Goal: Contribute content: Contribute content

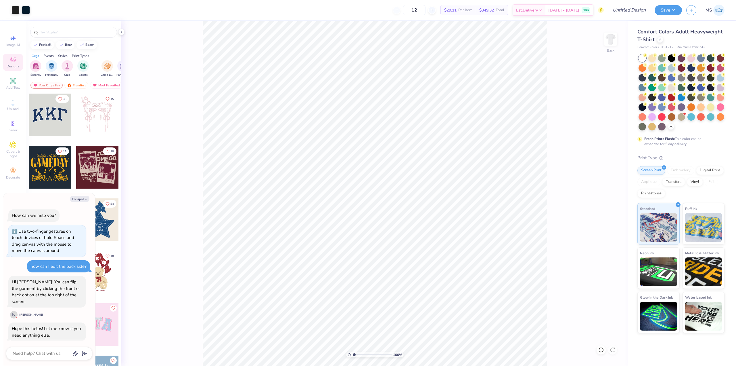
scroll to position [7, 0]
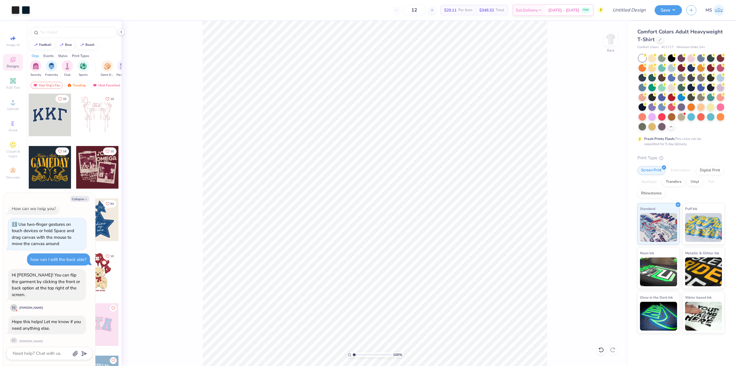
click at [705, 31] on span "Comfort Colors Adult Heavyweight T-Shirt" at bounding box center [680, 35] width 85 height 15
click at [716, 14] on img at bounding box center [719, 10] width 11 height 11
click at [618, 37] on div "100 % Back" at bounding box center [374, 193] width 507 height 345
click at [613, 37] on img at bounding box center [610, 39] width 23 height 23
click at [603, 73] on div "100 % Front" at bounding box center [374, 193] width 507 height 345
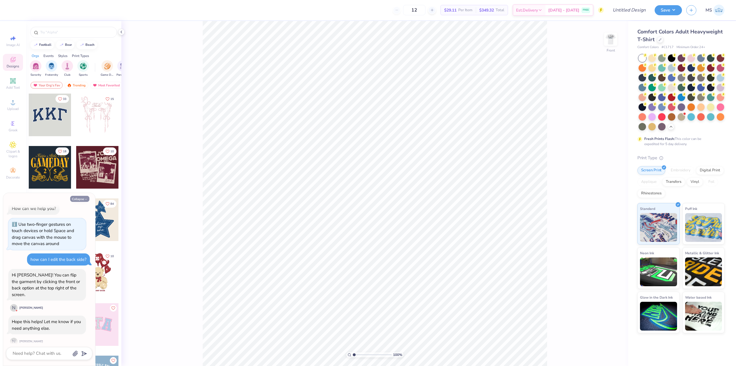
click at [85, 200] on icon "button" at bounding box center [85, 198] width 3 height 3
type textarea "x"
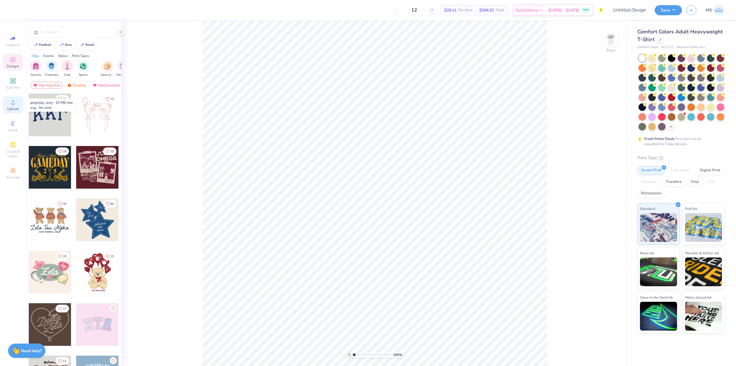
click at [15, 107] on span "Upload" at bounding box center [13, 108] width 12 height 5
click at [13, 64] on div "Designs" at bounding box center [13, 62] width 20 height 17
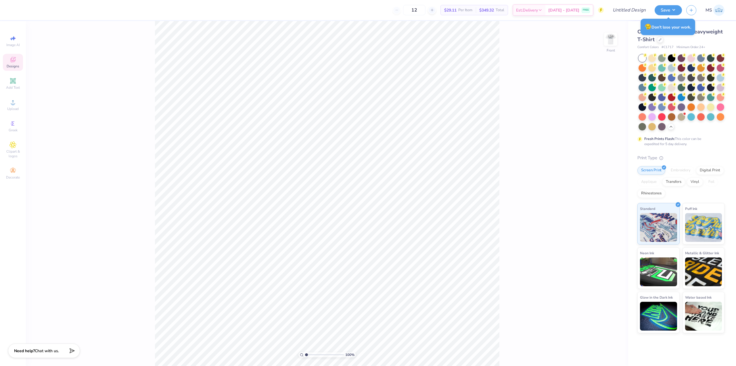
click at [15, 62] on icon at bounding box center [12, 59] width 7 height 7
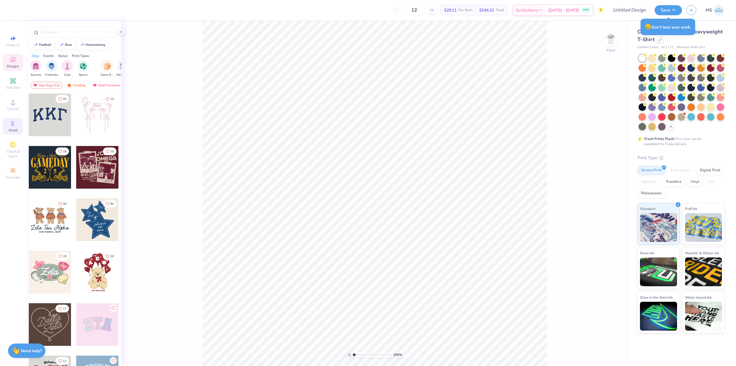
click at [15, 128] on span "Greek" at bounding box center [13, 130] width 9 height 5
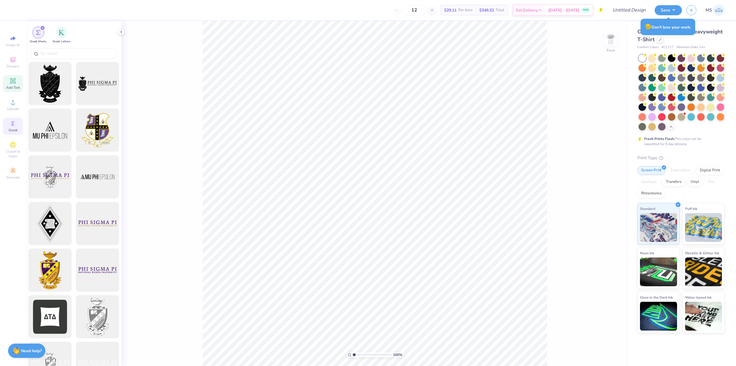
click at [15, 83] on icon at bounding box center [13, 81] width 4 height 4
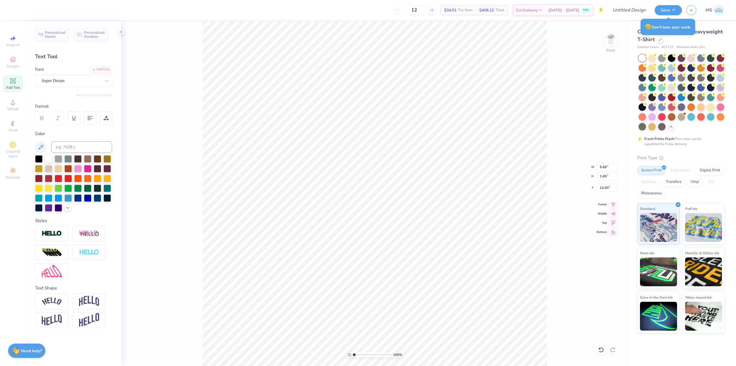
scroll to position [5, 2]
type textarea "DST Charity Bash"
click at [41, 158] on div at bounding box center [38, 157] width 7 height 7
click at [87, 298] on img at bounding box center [89, 300] width 20 height 11
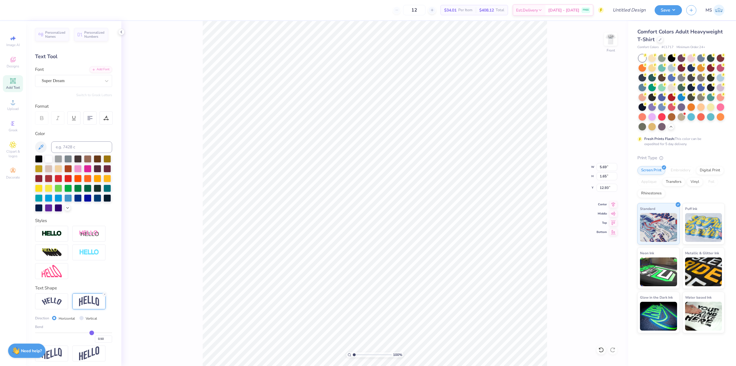
scroll to position [5, 1]
click at [89, 306] on img at bounding box center [89, 300] width 20 height 11
click at [91, 253] on img at bounding box center [89, 252] width 20 height 7
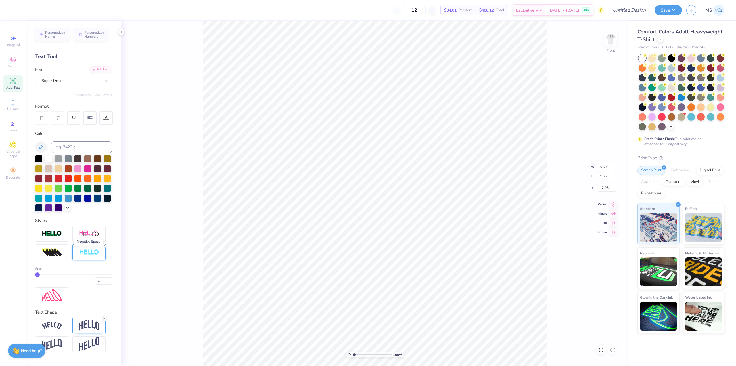
click at [91, 253] on img at bounding box center [89, 252] width 20 height 7
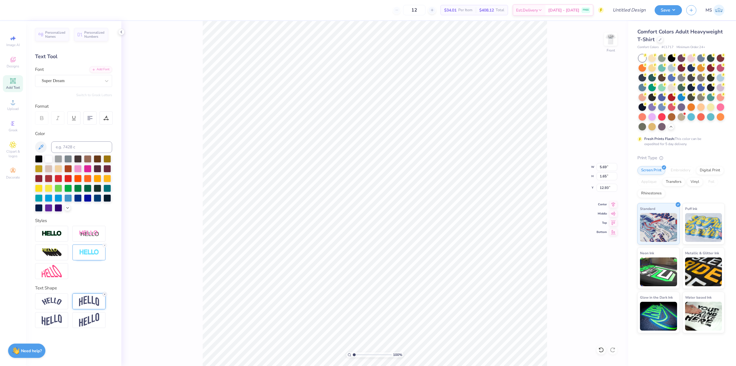
click at [105, 294] on icon at bounding box center [104, 293] width 3 height 3
click at [105, 244] on icon at bounding box center [104, 244] width 3 height 3
type input "3.27"
click at [64, 232] on div at bounding box center [51, 234] width 33 height 16
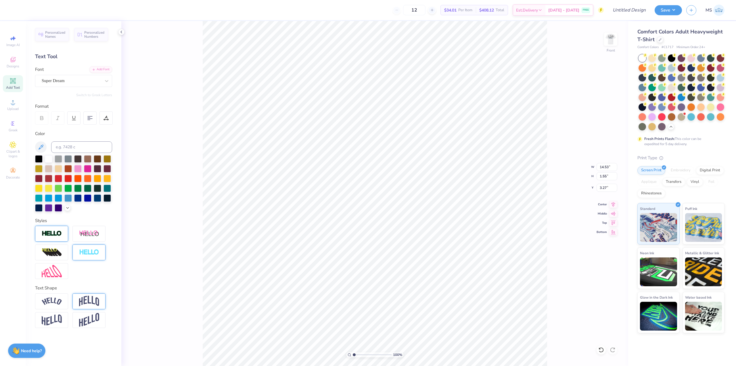
type input "1.57"
type input "3.26"
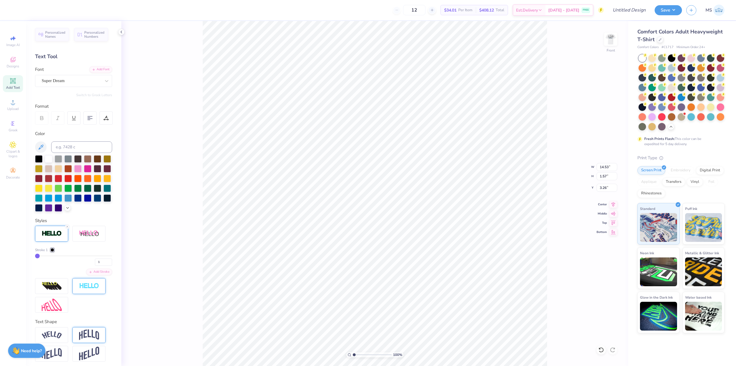
type input "4"
type input "5"
type input "6"
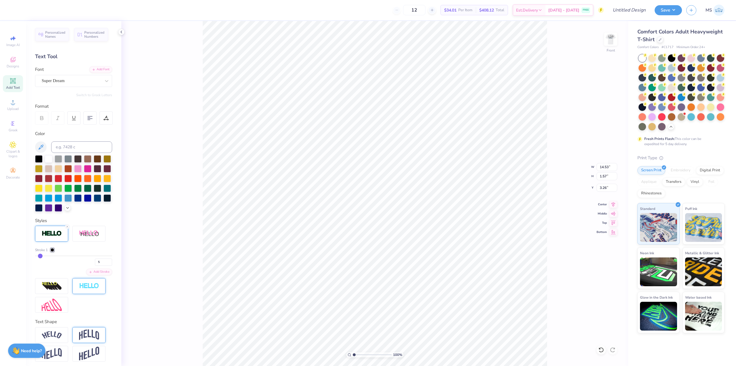
type input "6"
type input "7"
type input "8"
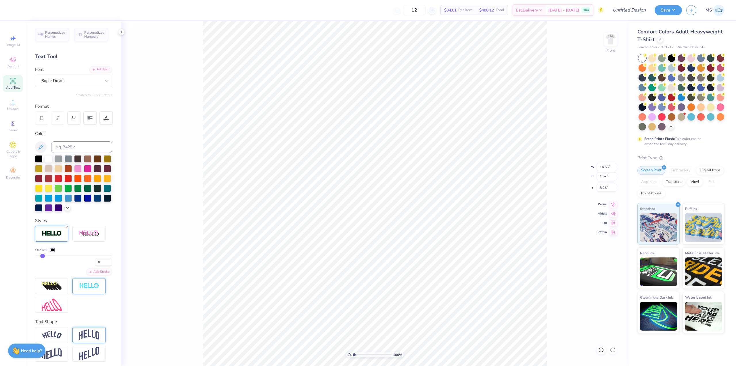
type input "9"
type input "10"
type input "11"
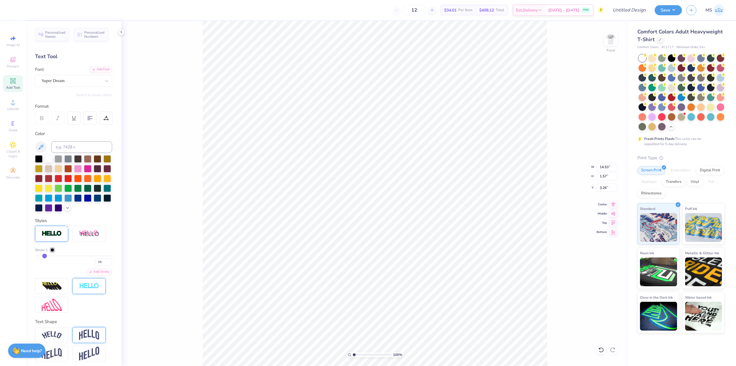
type input "11"
type input "12"
type input "13"
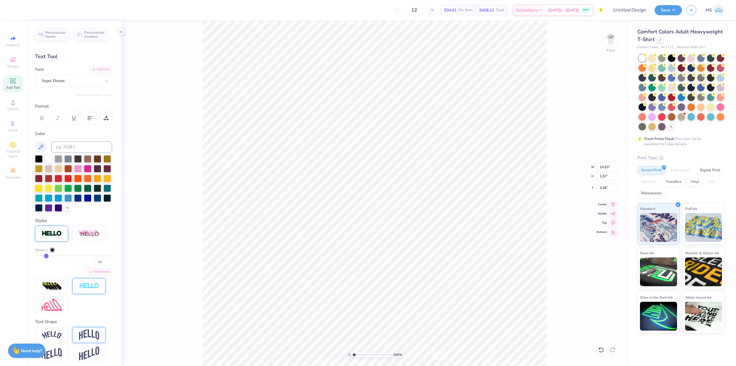
type input "15"
type input "16"
type input "18"
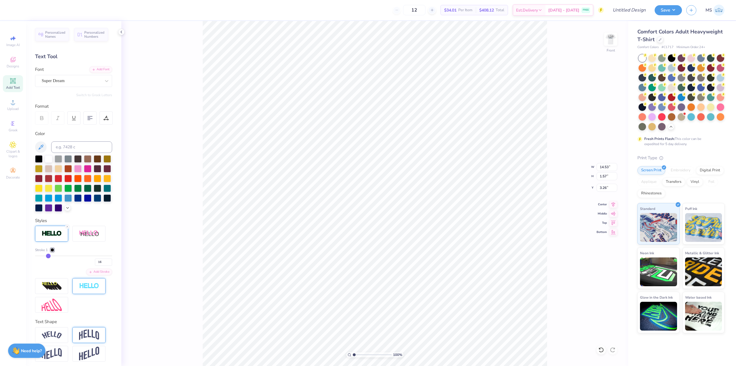
type input "18"
type input "19"
type input "21"
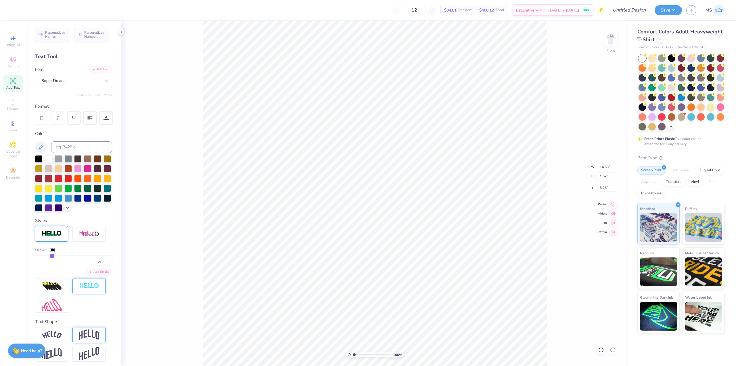
type input "24"
type input "25"
type input "26"
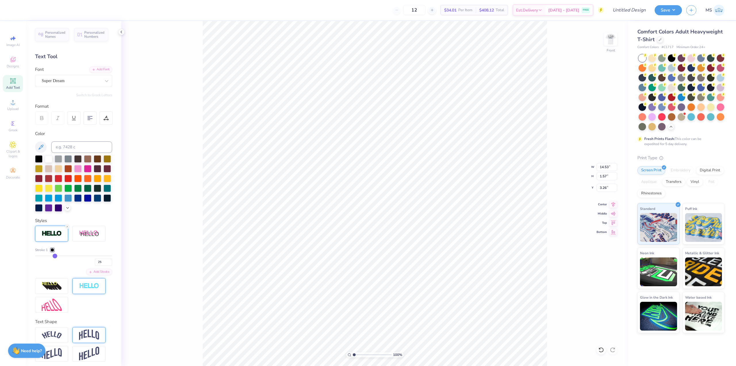
type input "26"
type input "28"
type input "29"
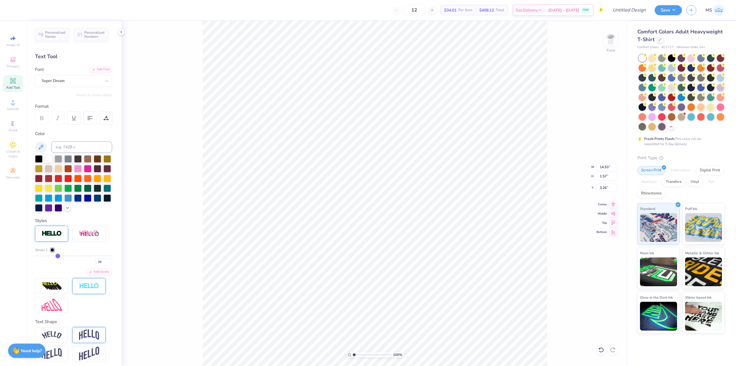
type input "30"
type input "31"
type input "32"
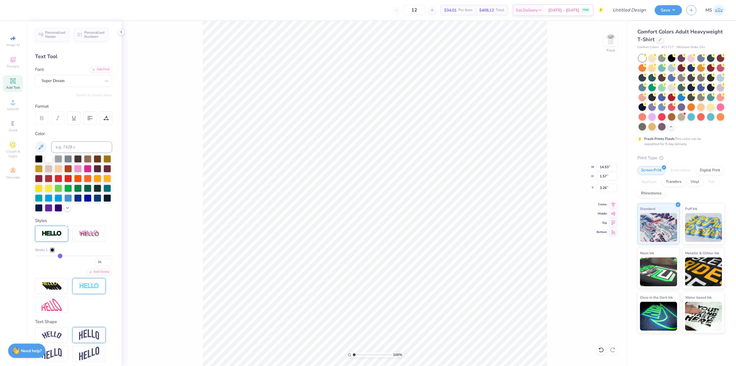
type input "32"
type input "33"
type input "34"
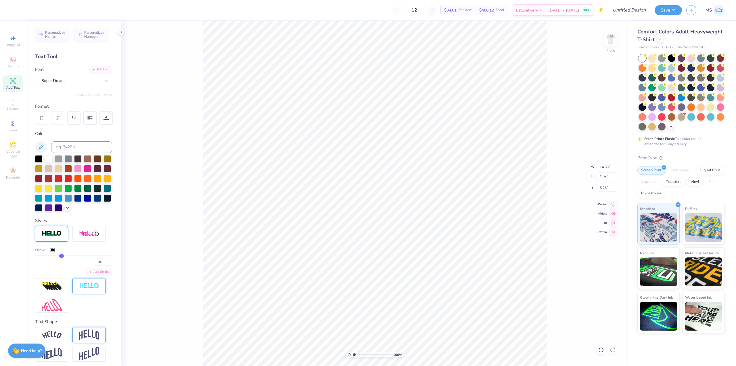
type input "35"
type input "36"
type input "37"
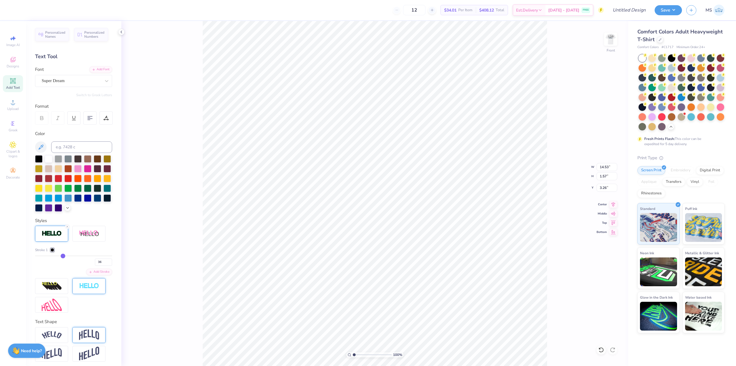
type input "37"
type input "38"
type input "39"
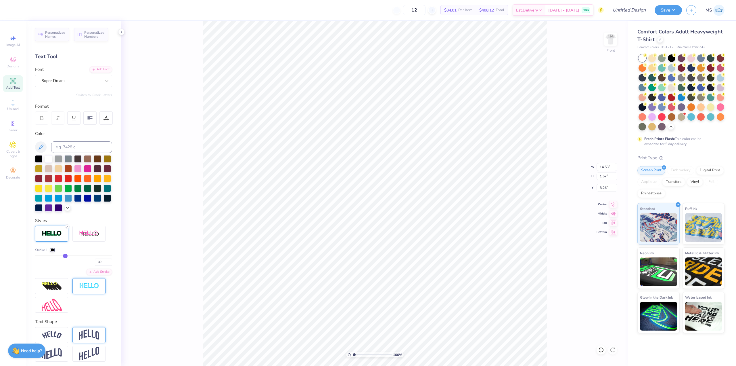
type input "40"
type input "41"
type input "42"
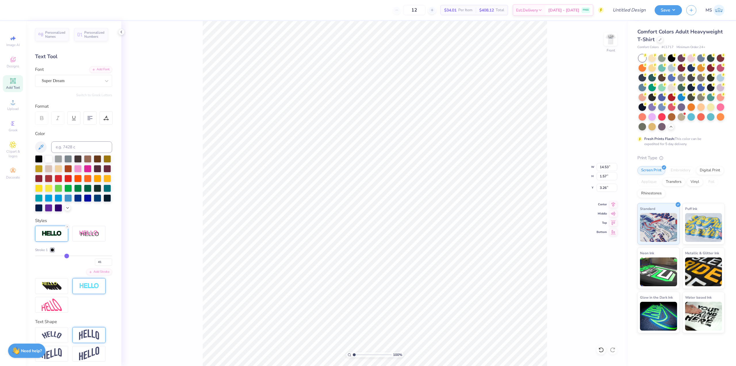
type input "42"
type input "43"
type input "44"
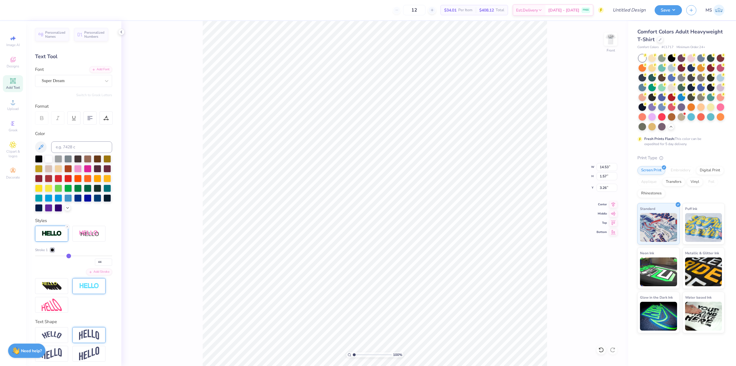
type input "45"
type input "46"
type input "47"
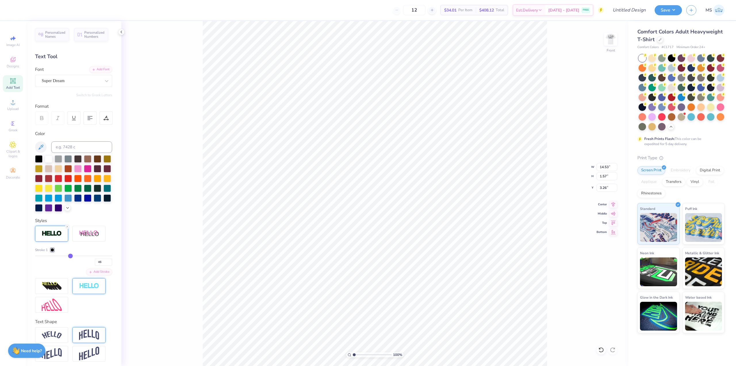
type input "47"
drag, startPoint x: 39, startPoint y: 265, endPoint x: 69, endPoint y: 265, distance: 29.6
type input "47"
click at [69, 256] on input "range" at bounding box center [73, 255] width 77 height 1
type input "2.47"
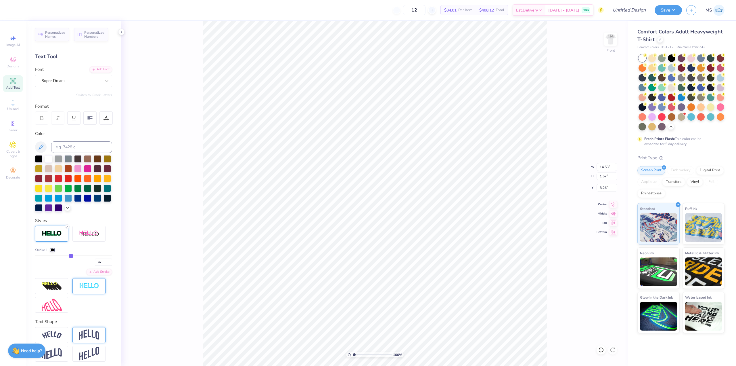
type input "2.81"
type input "45"
type input "44"
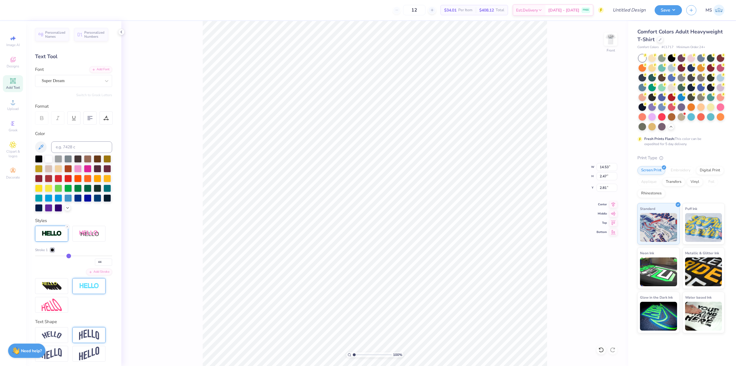
type input "43"
type input "42"
type input "41"
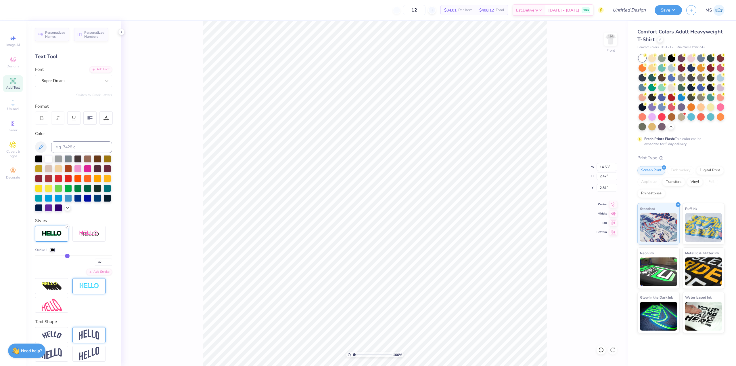
type input "41"
type input "40"
type input "39"
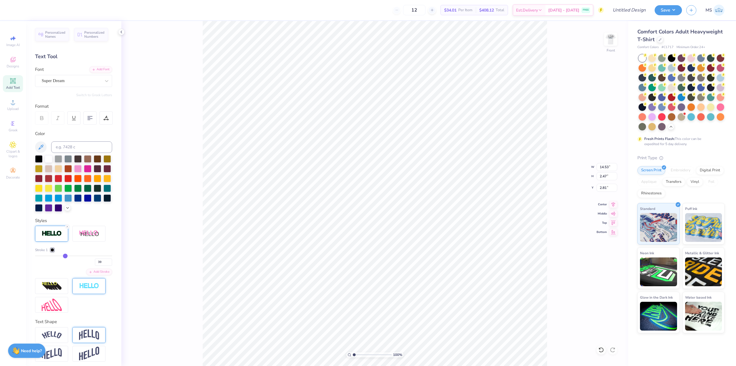
type input "38"
type input "37"
type input "35"
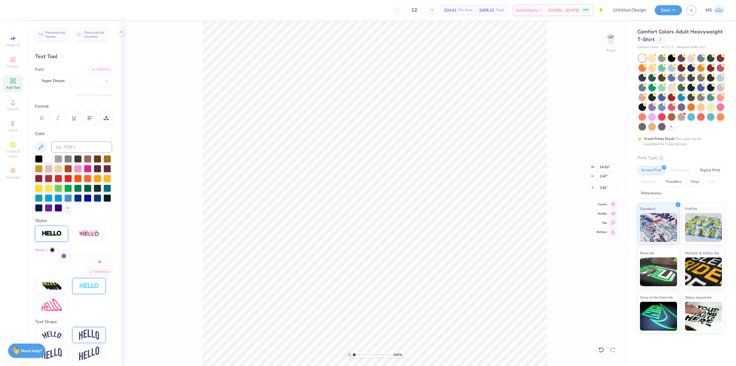
type input "35"
type input "34"
type input "31"
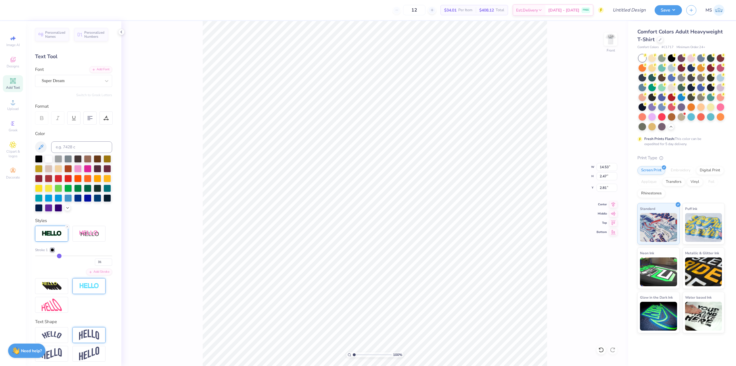
type input "30"
type input "28"
type input "27"
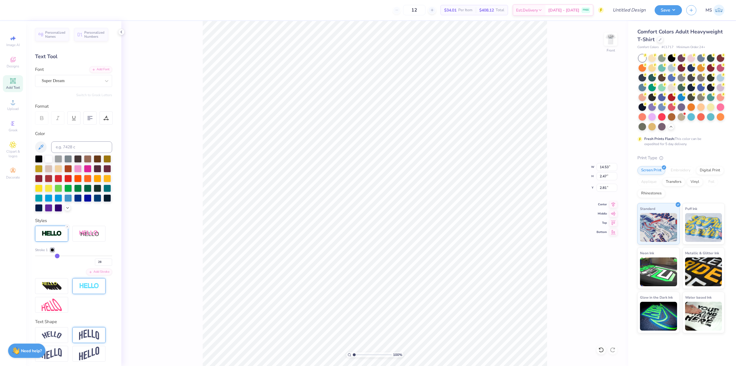
type input "27"
type input "25"
type input "23"
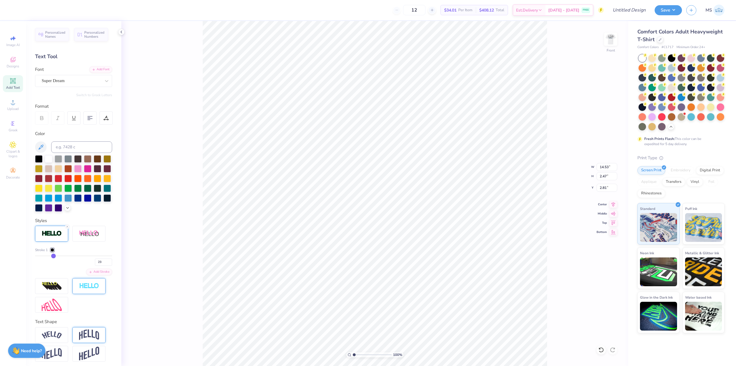
type input "21"
type input "18"
type input "16"
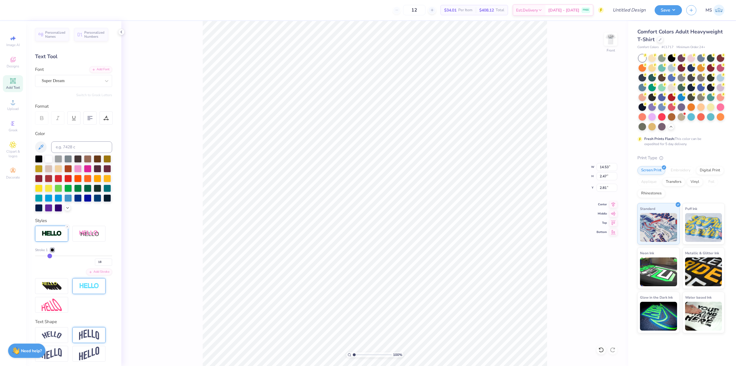
type input "16"
type input "14"
type input "11"
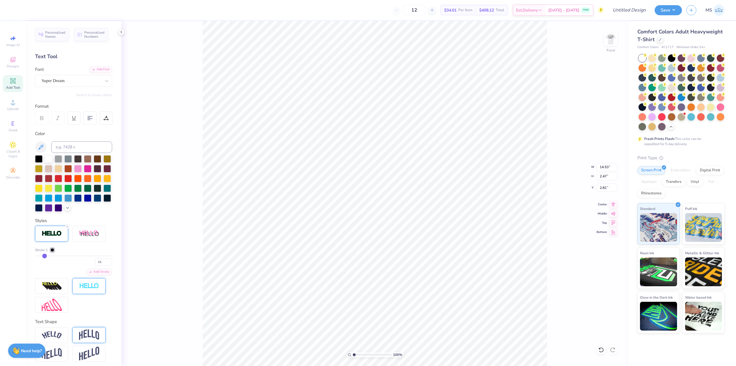
type input "9"
type input "6"
type input "5"
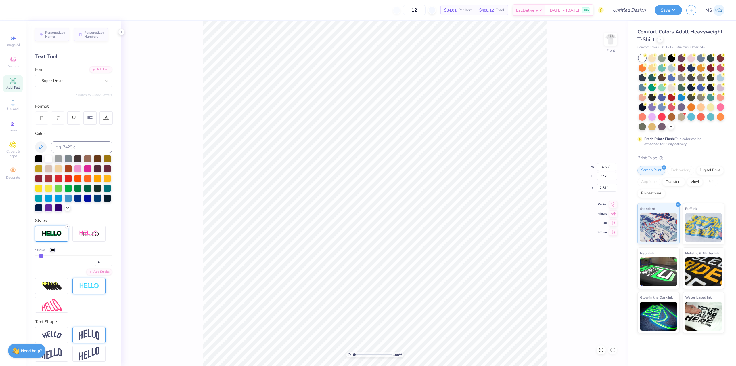
type input "5"
type input "3"
type input "1"
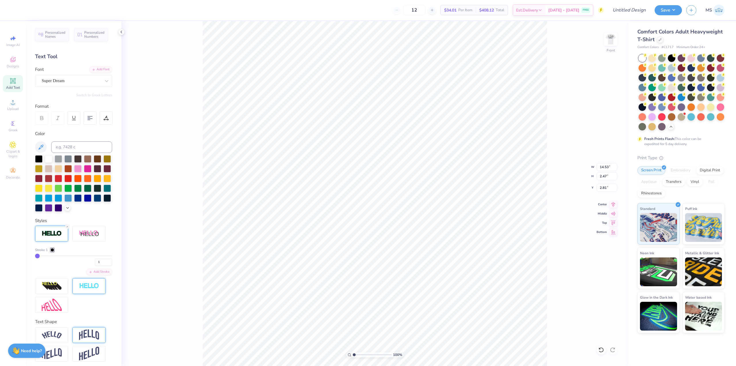
drag, startPoint x: 66, startPoint y: 265, endPoint x: 33, endPoint y: 264, distance: 32.8
type input "1"
click at [35, 256] on input "range" at bounding box center [73, 255] width 77 height 1
type input "13.52"
type input "1.46"
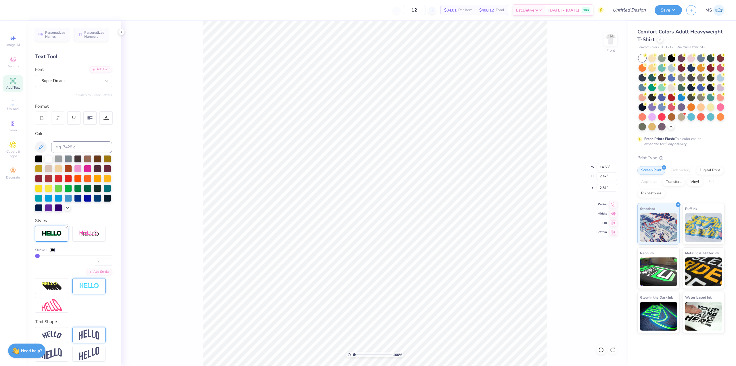
type input "3.31"
type input "2"
type input "3"
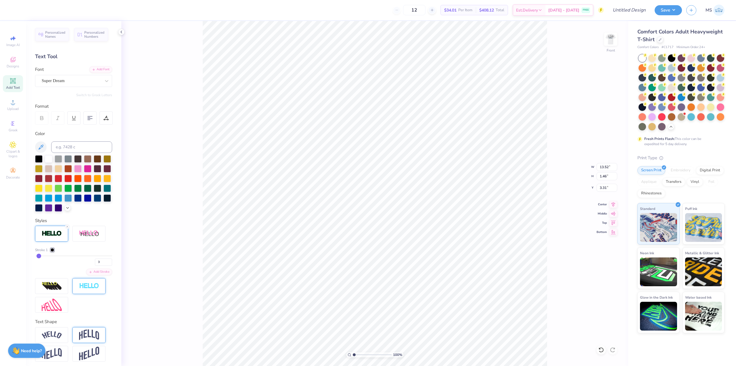
type input "4"
type input "5"
type input "6"
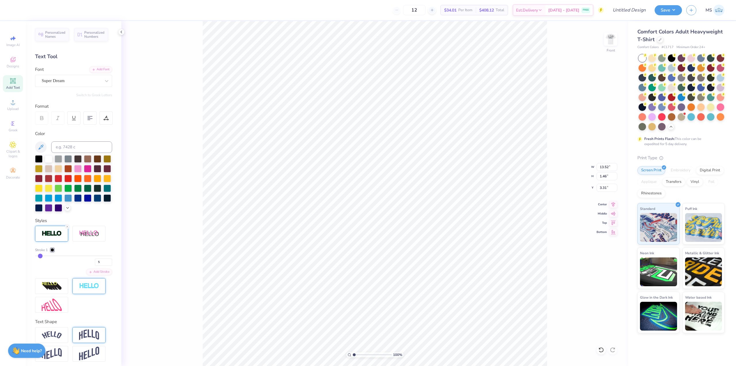
type input "6"
click at [41, 256] on input "range" at bounding box center [73, 255] width 77 height 1
type input "13.63"
type input "1.57"
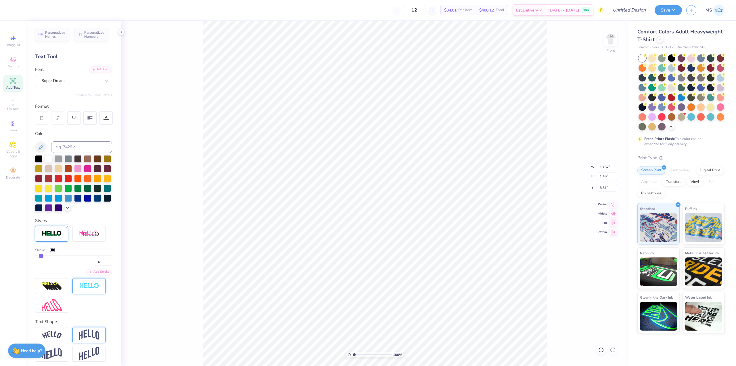
type input "3.26"
type input "5"
type input "4"
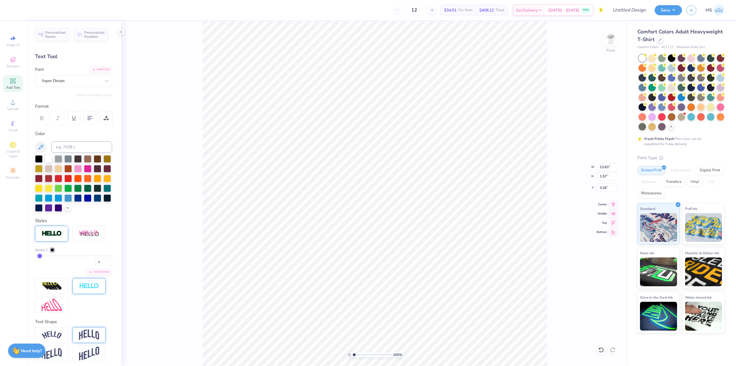
type input "3"
type input "2"
type input "1"
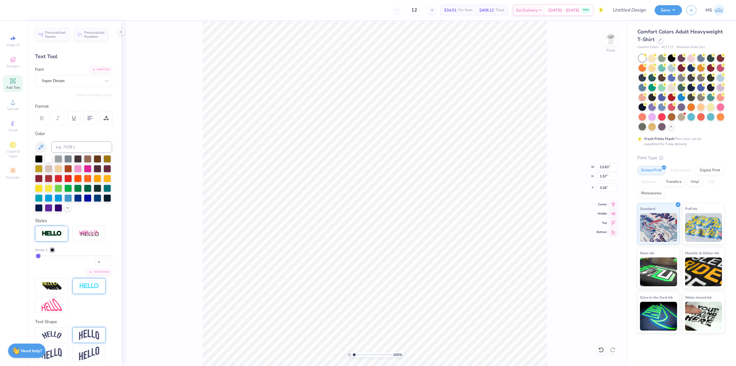
type input "1"
drag, startPoint x: 41, startPoint y: 265, endPoint x: 23, endPoint y: 264, distance: 18.2
type input "1"
click at [35, 256] on input "range" at bounding box center [73, 255] width 77 height 1
type input "13.52"
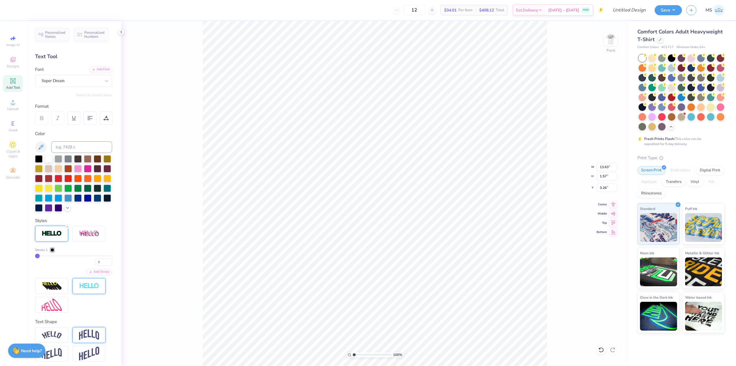
type input "1.46"
type input "3.31"
click at [51, 251] on div at bounding box center [52, 249] width 3 height 3
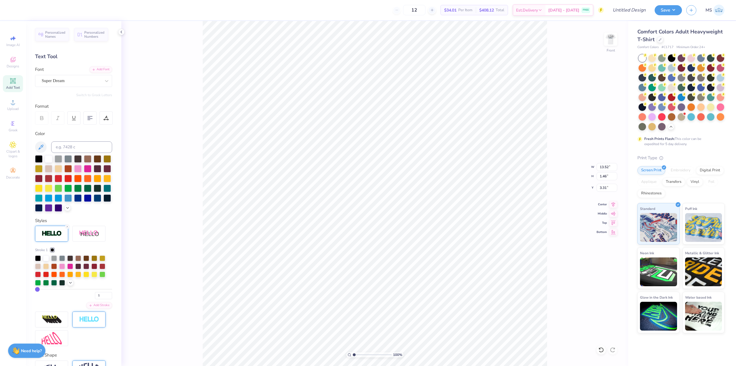
click at [62, 252] on div "Stroke 1" at bounding box center [73, 249] width 77 height 5
click at [66, 228] on icon at bounding box center [67, 226] width 3 height 3
type input "13.50"
type input "1.44"
type input "3.33"
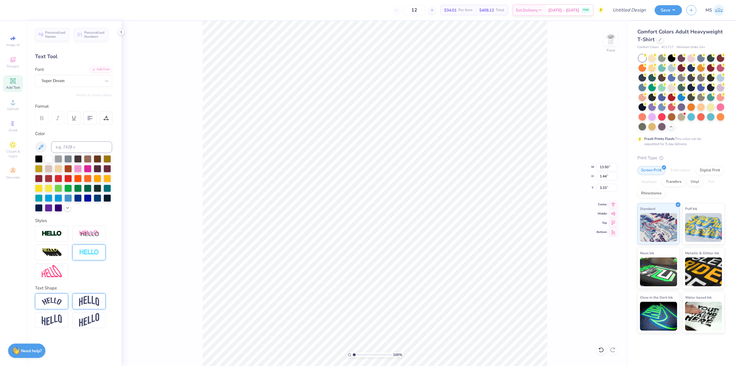
click at [58, 300] on img at bounding box center [52, 301] width 20 height 8
type input "14.53"
type input "3.02"
type input "2.53"
click at [65, 296] on div at bounding box center [67, 294] width 5 height 5
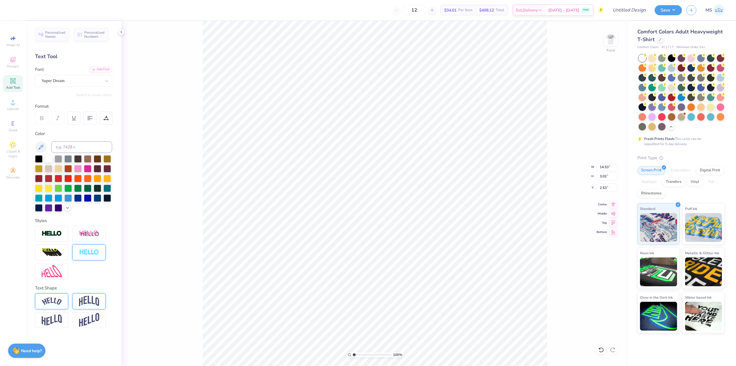
type input "12.99"
type input "1.38"
type input "3.35"
click at [10, 83] on icon at bounding box center [12, 80] width 7 height 7
type input "5.69"
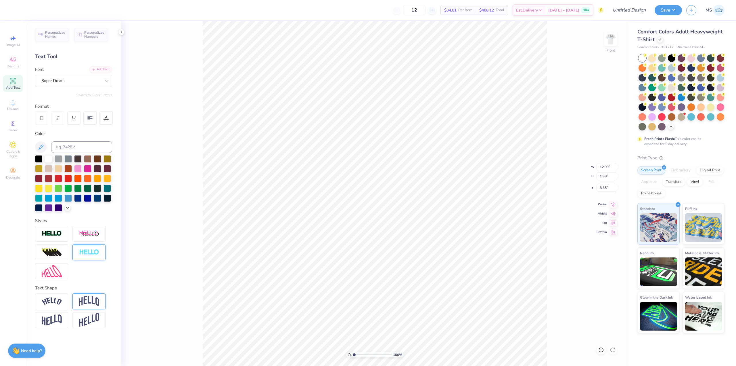
type input "1.65"
type input "12.93"
paste textarea "[DATE]"
type textarea "[DATE]"
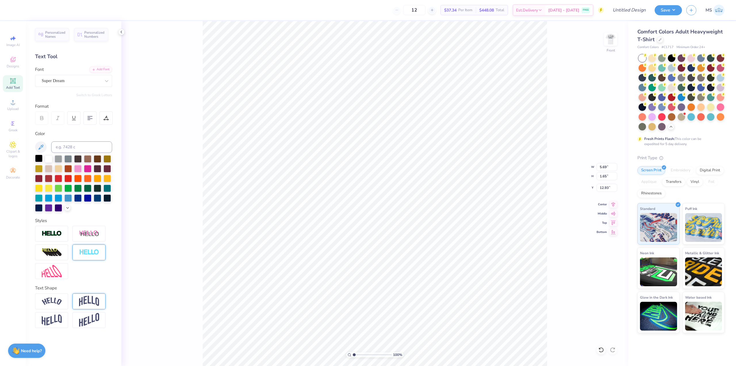
drag, startPoint x: 38, startPoint y: 157, endPoint x: 85, endPoint y: 156, distance: 47.2
click at [38, 157] on div at bounding box center [38, 158] width 7 height 7
type input "5.28"
click at [613, 204] on icon at bounding box center [614, 203] width 4 height 5
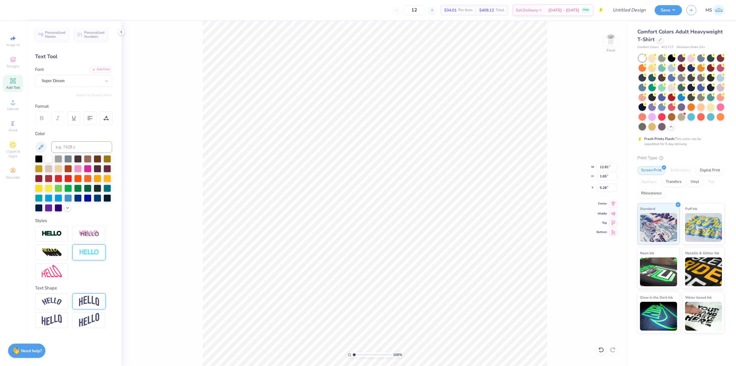
scroll to position [5, 1]
type input "7.80"
type input "1.01"
type input "5.29"
click at [612, 204] on icon at bounding box center [613, 203] width 8 height 7
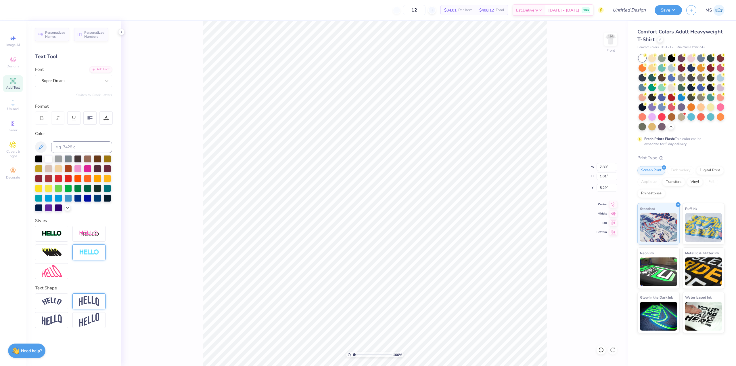
scroll to position [5, 2]
type input "8.92"
type input "1.15"
type input "5.30"
click at [610, 203] on icon at bounding box center [613, 203] width 8 height 7
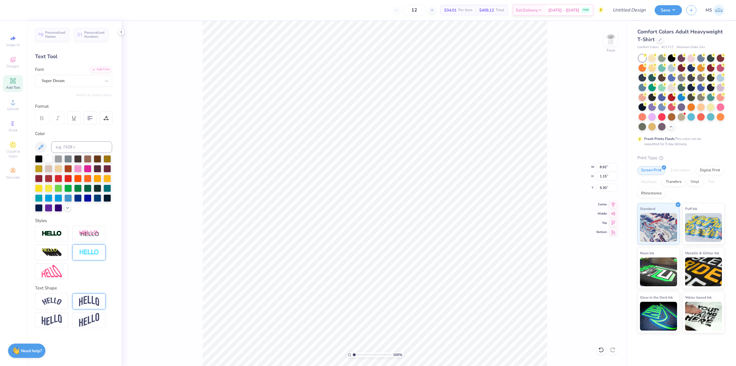
click at [15, 87] on span "Add Text" at bounding box center [13, 87] width 14 height 5
type input "5.69"
type input "1.65"
type input "12.93"
paste textarea "[US_STATE]"
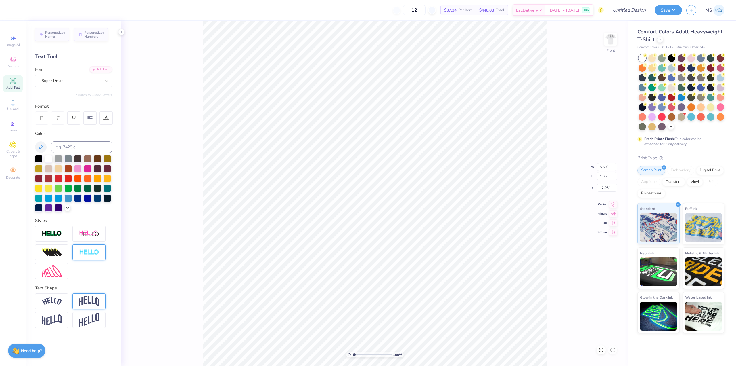
scroll to position [5, 1]
type textarea "[US_STATE]"
click at [38, 158] on div at bounding box center [38, 157] width 7 height 7
type input "6.62"
type input "1.09"
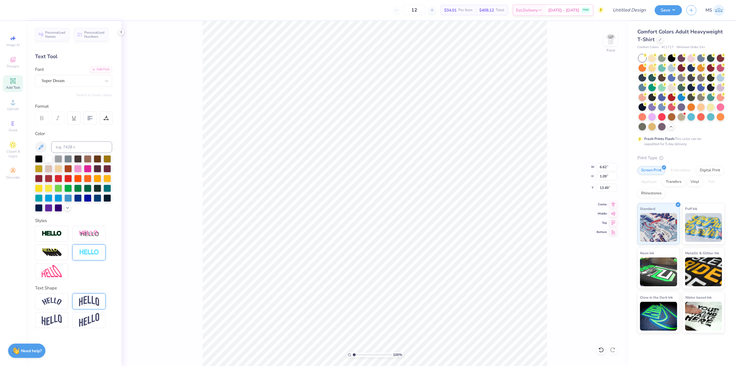
type input "7.04"
click at [614, 205] on icon at bounding box center [614, 203] width 4 height 5
click at [572, 123] on div "100 % Front W 6.62 6.62 " H 1.09 1.09 " Y 7.04 7.04 " Center Middle Top Bottom" at bounding box center [374, 193] width 507 height 345
click at [609, 38] on img at bounding box center [610, 39] width 23 height 23
click at [609, 38] on img at bounding box center [611, 39] width 12 height 12
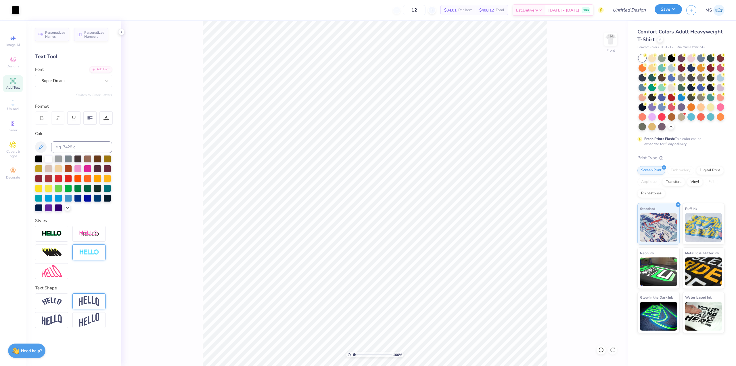
click at [663, 10] on button "Save" at bounding box center [668, 9] width 27 height 10
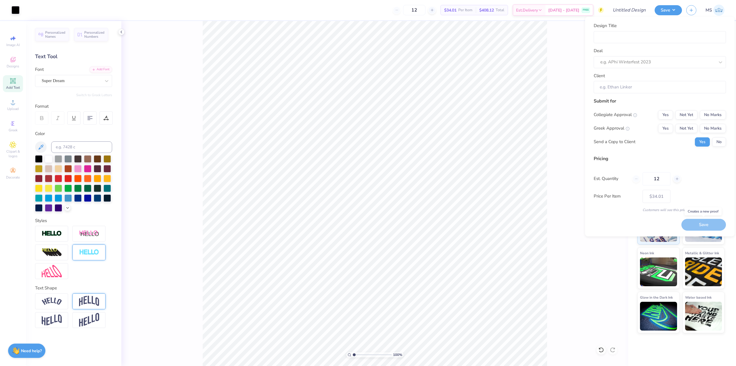
click at [706, 221] on div "Save" at bounding box center [704, 225] width 45 height 12
click at [672, 9] on button "Save" at bounding box center [668, 9] width 27 height 10
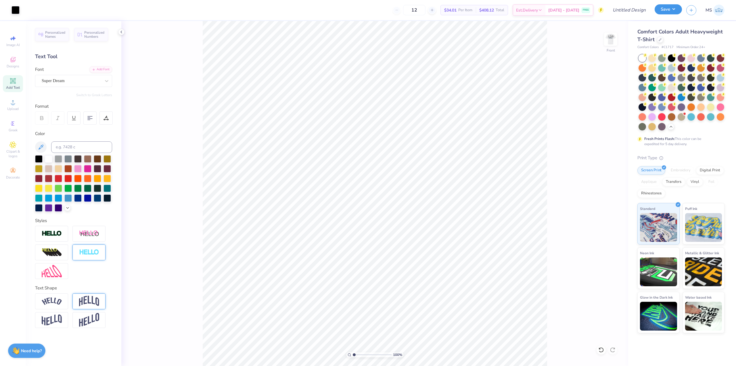
click at [667, 9] on button "Save" at bounding box center [668, 9] width 27 height 10
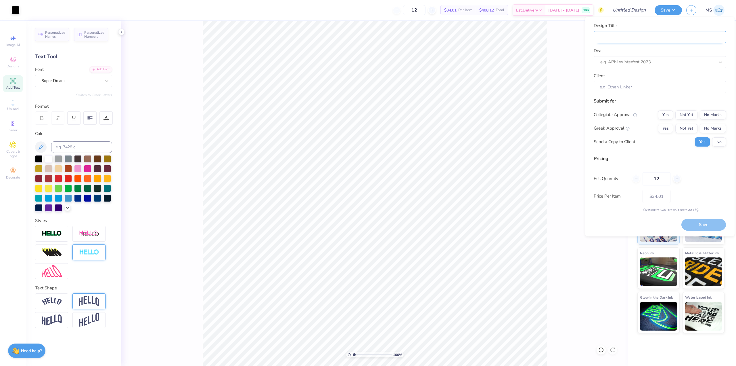
click at [647, 34] on input "Design Title" at bounding box center [660, 37] width 132 height 12
type input "t"
type input "te"
click at [662, 67] on div "e.g. APhi Winterfest 2023" at bounding box center [660, 62] width 132 height 12
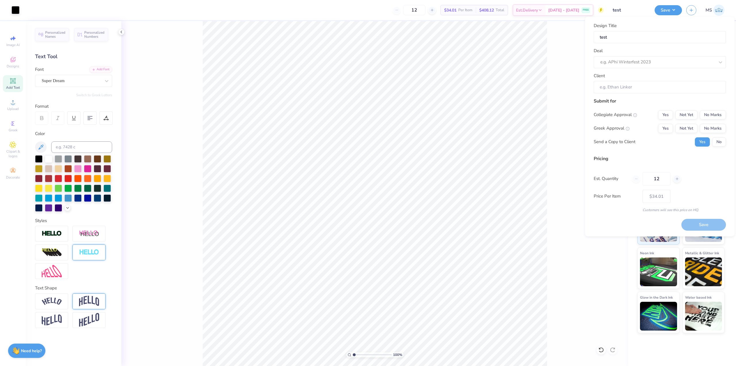
click at [679, 49] on div "Deal e.g. APhi Winterfest 2023" at bounding box center [660, 57] width 132 height 21
click at [674, 86] on input "Client" at bounding box center [660, 87] width 132 height 12
click at [674, 87] on input "Client" at bounding box center [660, 87] width 132 height 12
click at [673, 90] on input "Client" at bounding box center [660, 87] width 132 height 12
drag, startPoint x: 614, startPoint y: 86, endPoint x: 628, endPoint y: 74, distance: 18.2
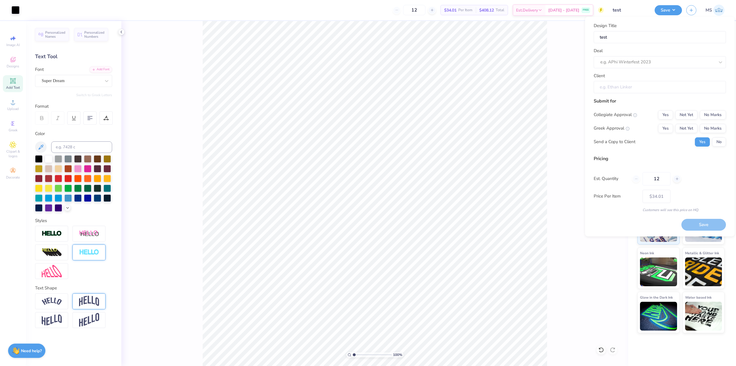
click at [614, 86] on input "Client" at bounding box center [660, 87] width 132 height 12
click at [681, 59] on div at bounding box center [658, 62] width 114 height 8
click at [658, 92] on input "Client" at bounding box center [660, 87] width 132 height 12
drag, startPoint x: 640, startPoint y: 91, endPoint x: 620, endPoint y: 89, distance: 20.2
click at [639, 91] on input "Client" at bounding box center [660, 87] width 132 height 12
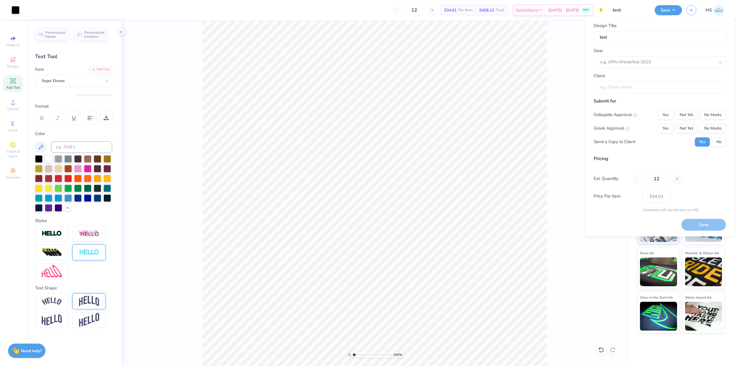
drag, startPoint x: 620, startPoint y: 89, endPoint x: 603, endPoint y: 98, distance: 19.0
click at [600, 93] on input "Client" at bounding box center [660, 87] width 132 height 12
click at [692, 117] on button "Not Yet" at bounding box center [687, 114] width 22 height 9
click at [688, 131] on button "Not Yet" at bounding box center [687, 128] width 22 height 9
click at [716, 115] on button "No Marks" at bounding box center [713, 114] width 26 height 9
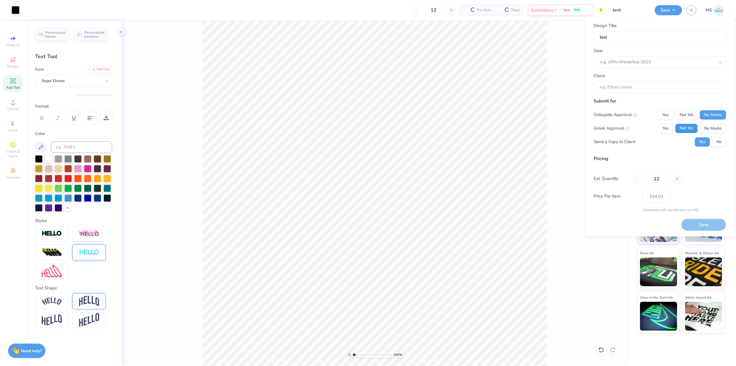
click at [689, 125] on button "Not Yet" at bounding box center [687, 128] width 22 height 9
click at [691, 114] on button "Not Yet" at bounding box center [687, 114] width 22 height 9
click at [719, 142] on button "No" at bounding box center [719, 141] width 14 height 9
click at [704, 228] on div "Save" at bounding box center [704, 225] width 45 height 12
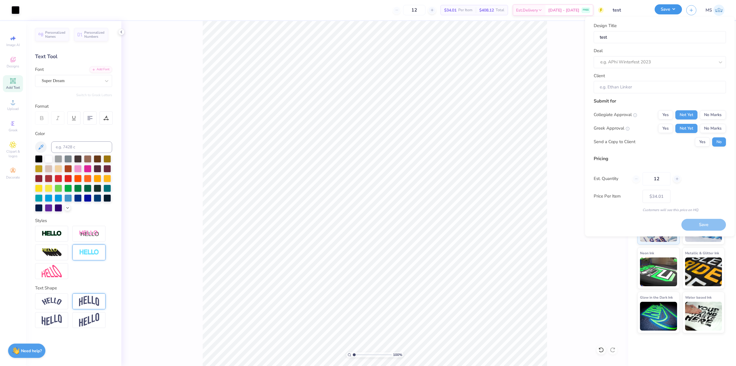
click at [678, 13] on button "Save" at bounding box center [668, 9] width 27 height 10
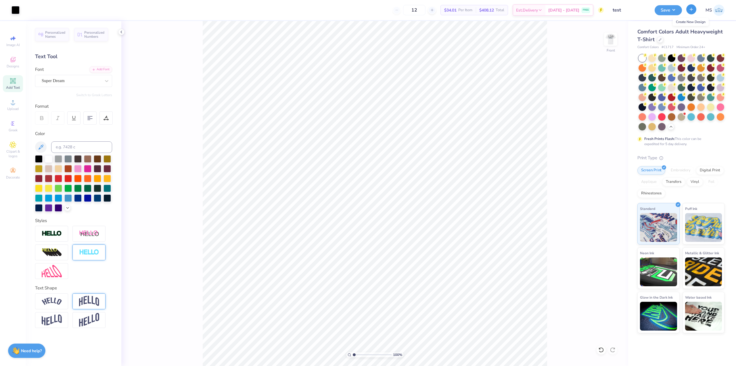
click at [690, 12] on icon "button" at bounding box center [691, 9] width 5 height 5
click at [710, 17] on div "Save MS" at bounding box center [695, 10] width 81 height 20
click at [666, 11] on button "Save" at bounding box center [668, 9] width 27 height 10
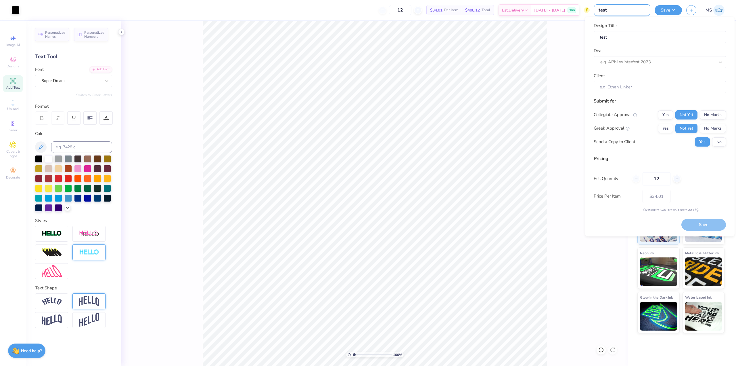
click at [642, 9] on input "test" at bounding box center [622, 10] width 56 height 12
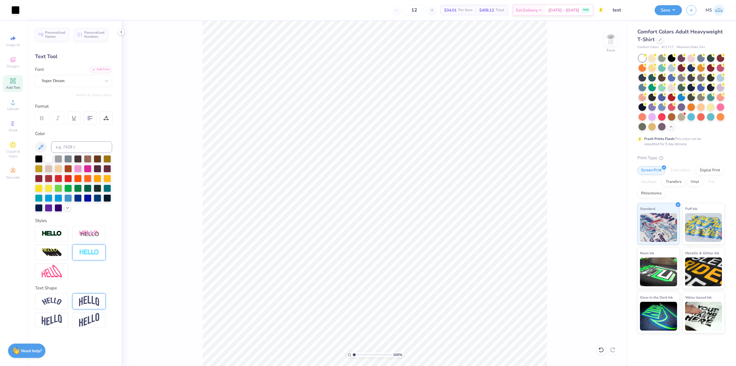
click at [603, 39] on div "100 % Front" at bounding box center [374, 193] width 507 height 345
drag, startPoint x: 630, startPoint y: 10, endPoint x: 591, endPoint y: 23, distance: 41.2
click at [591, 20] on div "Art colors 12 $34.01 Per Item $408.12 Total Est. Delivery [DATE] - [DATE] FREE …" at bounding box center [368, 183] width 736 height 366
click at [572, 39] on div "100 % Front" at bounding box center [374, 193] width 507 height 345
click at [629, 9] on input "Design Title" at bounding box center [622, 10] width 56 height 12
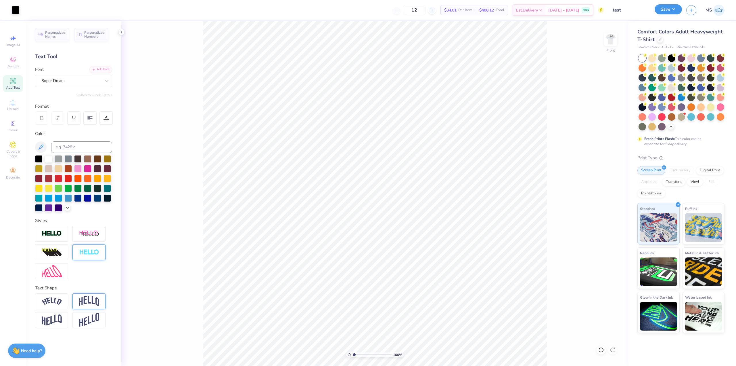
click at [667, 10] on button "Save" at bounding box center [668, 9] width 27 height 10
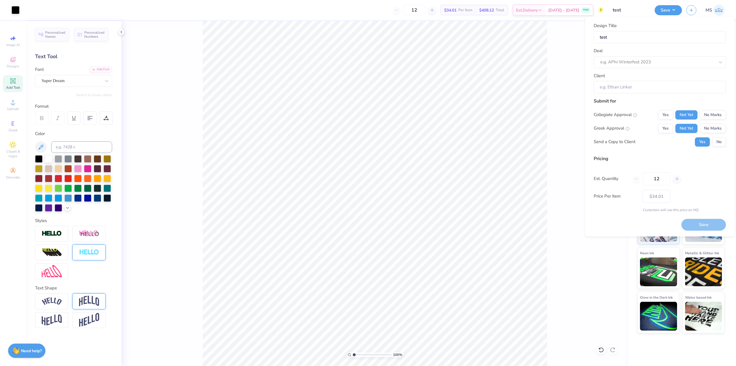
click at [704, 222] on div "Save" at bounding box center [704, 225] width 45 height 12
click at [705, 223] on div "Save" at bounding box center [704, 225] width 45 height 12
click at [706, 224] on div "Save" at bounding box center [704, 225] width 45 height 12
click at [549, 51] on div "100 % Front" at bounding box center [374, 193] width 507 height 345
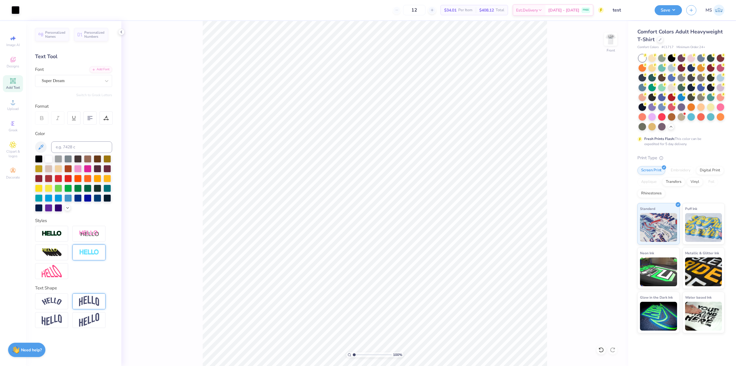
click at [26, 349] on strong "Need help?" at bounding box center [31, 349] width 21 height 5
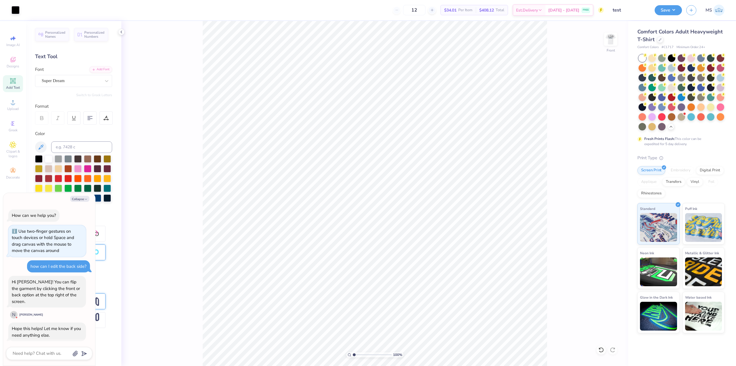
scroll to position [7, 0]
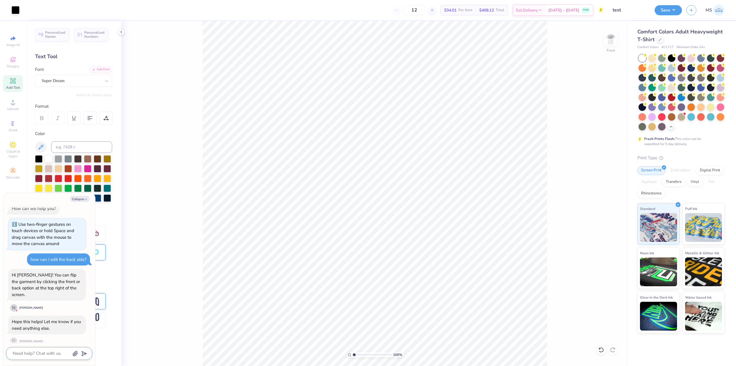
click at [55, 354] on textarea at bounding box center [41, 353] width 58 height 8
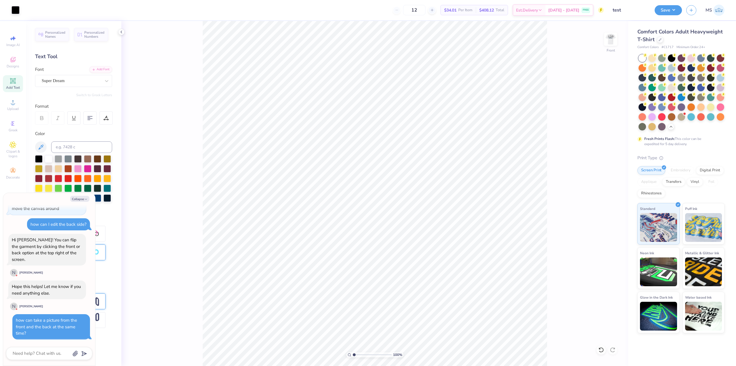
scroll to position [29, 0]
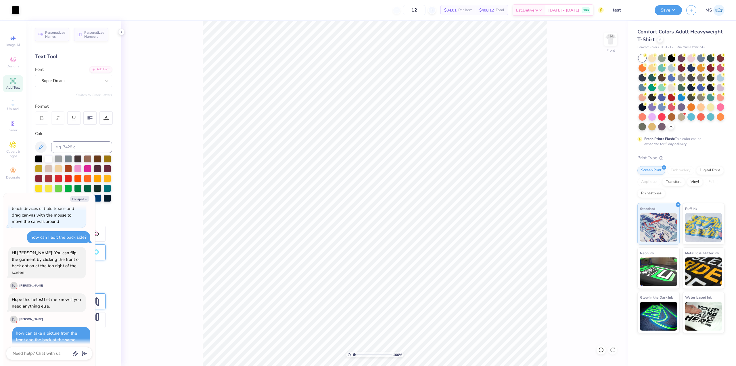
click at [192, 297] on div "100 % Front" at bounding box center [374, 193] width 507 height 345
click at [71, 327] on div "how can take a picture from the front and the back at the same time?" at bounding box center [51, 339] width 78 height 25
click at [84, 200] on button "Collapse" at bounding box center [79, 199] width 19 height 6
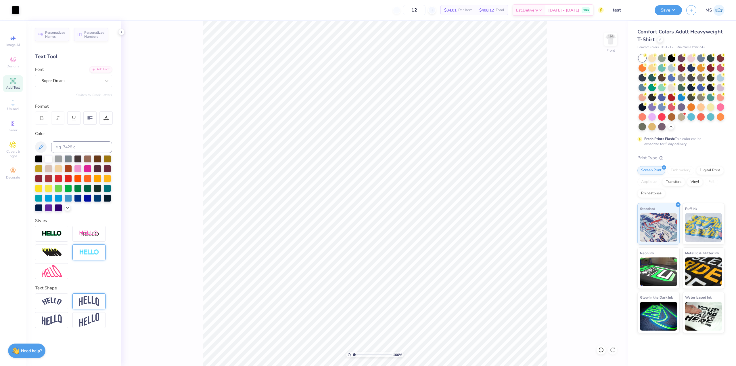
click at [593, 93] on div "100 % Front" at bounding box center [374, 193] width 507 height 345
click at [30, 353] on div "Need help? Chat with us." at bounding box center [26, 349] width 37 height 14
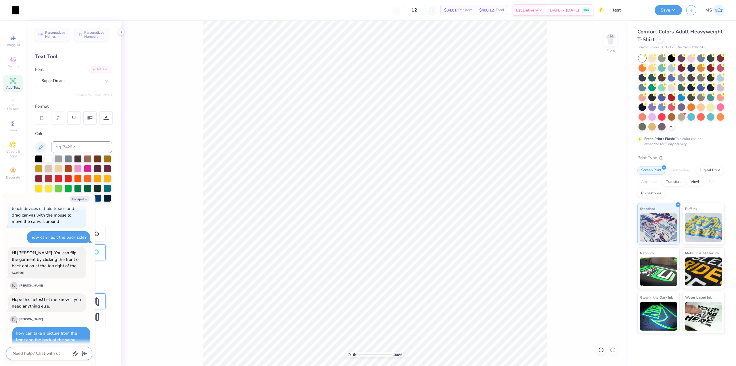
click at [53, 352] on textarea at bounding box center [41, 353] width 58 height 8
click at [84, 352] on icon "submit" at bounding box center [83, 353] width 8 height 8
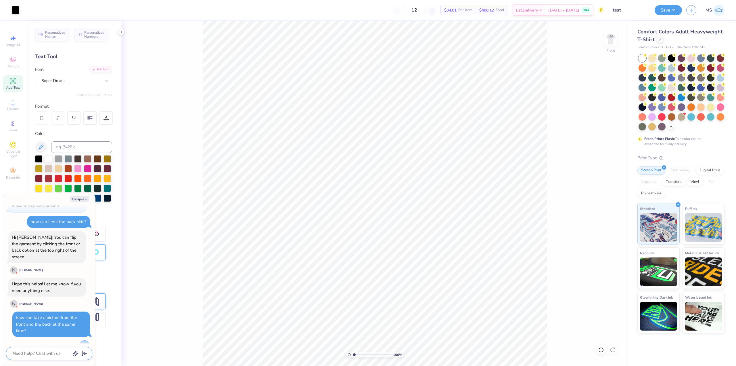
scroll to position [106, 0]
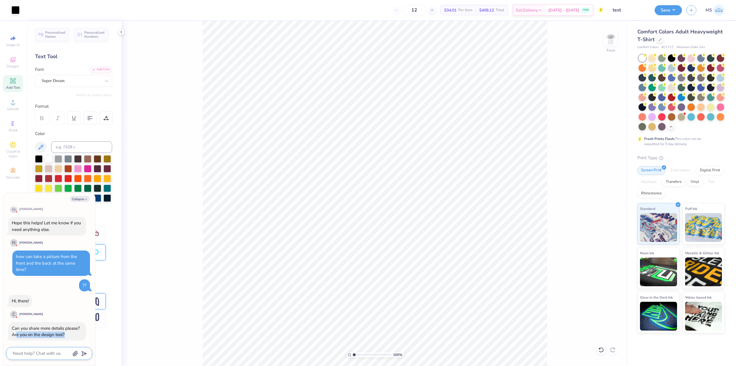
drag, startPoint x: 17, startPoint y: 321, endPoint x: 70, endPoint y: 321, distance: 52.6
click at [70, 325] on div "Can you share more details please? Are you on the design tool?" at bounding box center [47, 331] width 71 height 13
click at [49, 354] on textarea at bounding box center [41, 353] width 58 height 8
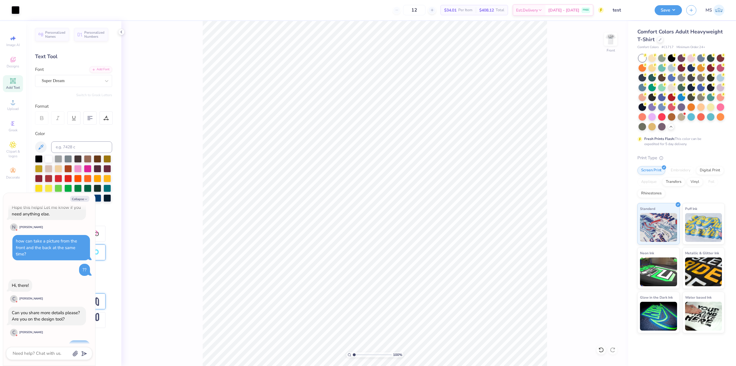
click at [117, 286] on div "Personalized Names Personalized Numbers Text Tool Add Font Font Super Dream Swi…" at bounding box center [73, 193] width 95 height 345
click at [78, 200] on button "Collapse" at bounding box center [79, 199] width 19 height 6
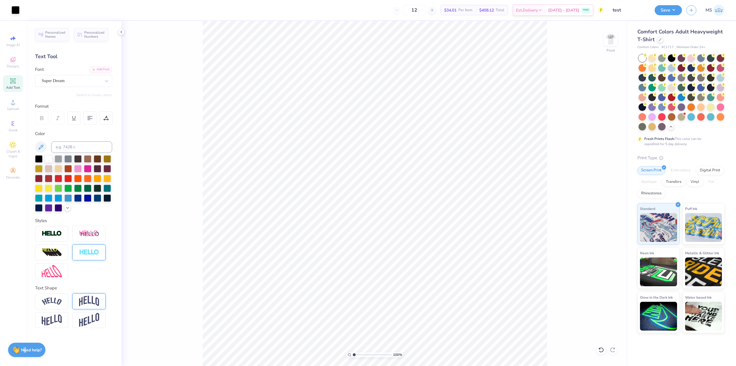
click at [25, 352] on strong "Need help?" at bounding box center [31, 349] width 21 height 5
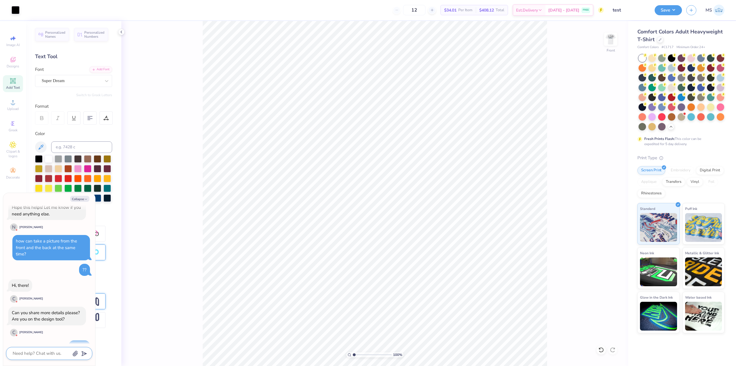
click at [63, 355] on textarea at bounding box center [41, 353] width 58 height 8
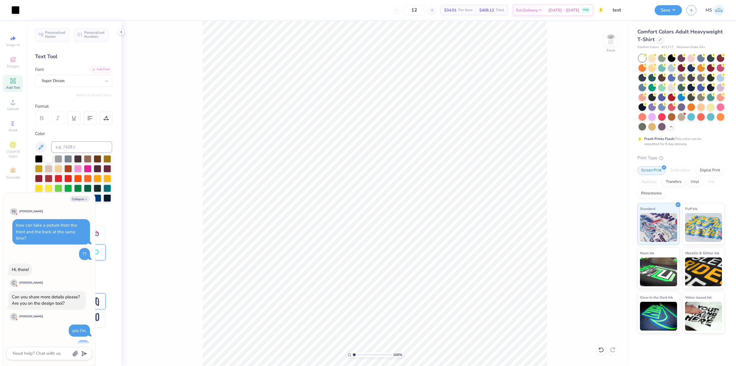
click at [109, 213] on div "Personalized Names Personalized Numbers Text Tool Add Font Font Super Dream Swi…" at bounding box center [73, 193] width 95 height 345
click at [23, 183] on div "Image AI Designs Add Text Upload Greek Clipart & logos Decorate" at bounding box center [13, 193] width 26 height 345
click at [90, 197] on div "Collapse" at bounding box center [49, 199] width 86 height 6
click at [83, 196] on button "Collapse" at bounding box center [79, 199] width 19 height 6
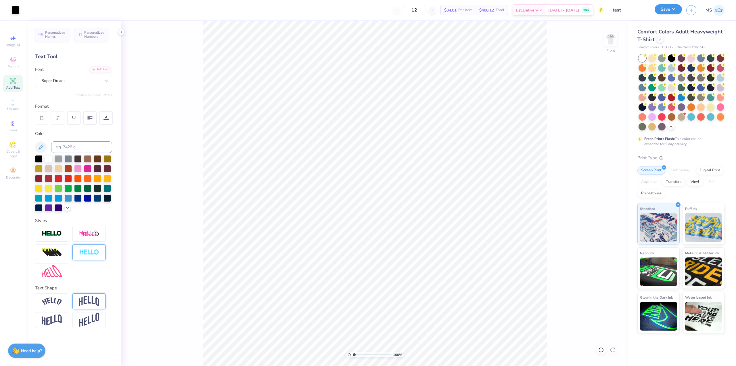
click at [672, 8] on button "Save" at bounding box center [668, 9] width 27 height 10
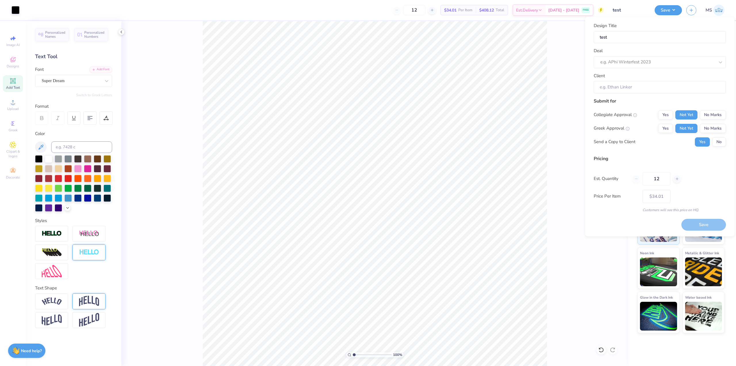
click at [711, 223] on div "Save" at bounding box center [704, 225] width 45 height 12
click at [644, 61] on div at bounding box center [652, 62] width 103 height 8
click at [600, 62] on div "e.g. APhi Winterfest 2023" at bounding box center [660, 62] width 132 height 12
click at [611, 62] on div at bounding box center [658, 62] width 114 height 8
click at [625, 89] on input "Client" at bounding box center [660, 87] width 132 height 12
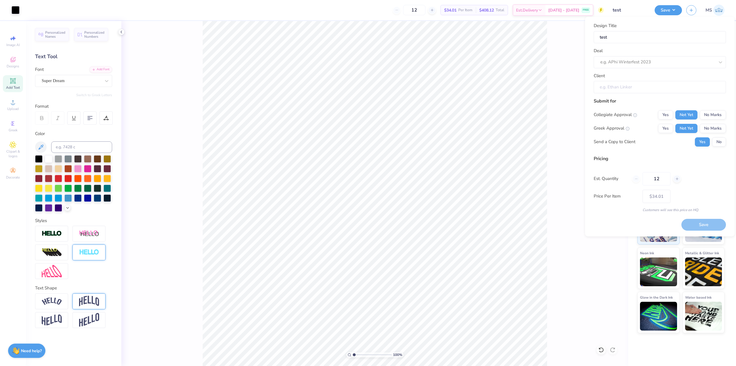
click at [624, 89] on input "Client" at bounding box center [660, 87] width 132 height 12
click at [591, 70] on div "Design Title test Deal e.g. APhi Winterfest 2023 Client Submit for Collegiate A…" at bounding box center [660, 126] width 150 height 219
click at [543, 10] on icon at bounding box center [540, 11] width 5 height 5
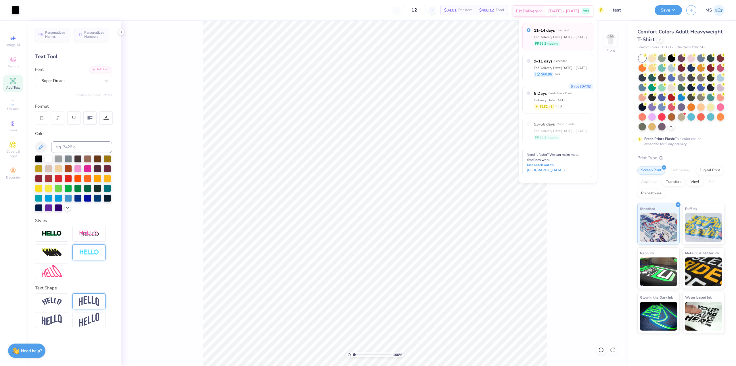
click at [543, 10] on icon at bounding box center [540, 11] width 5 height 5
click at [609, 65] on div "100 % Front" at bounding box center [374, 193] width 507 height 345
click at [721, 11] on img at bounding box center [719, 10] width 11 height 11
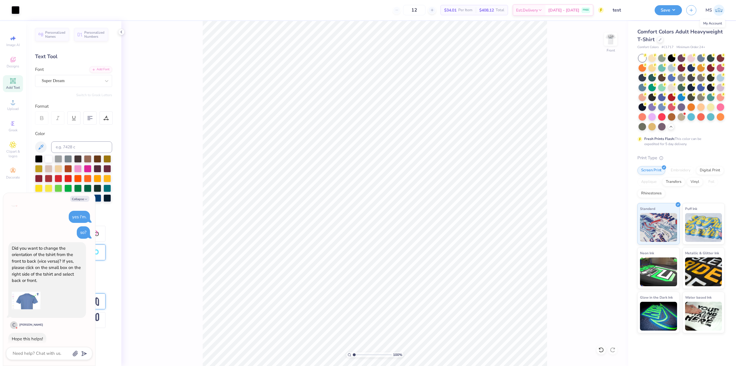
scroll to position [255, 0]
click at [49, 350] on textarea at bounding box center [41, 353] width 58 height 8
click at [83, 201] on button "Collapse" at bounding box center [79, 199] width 19 height 6
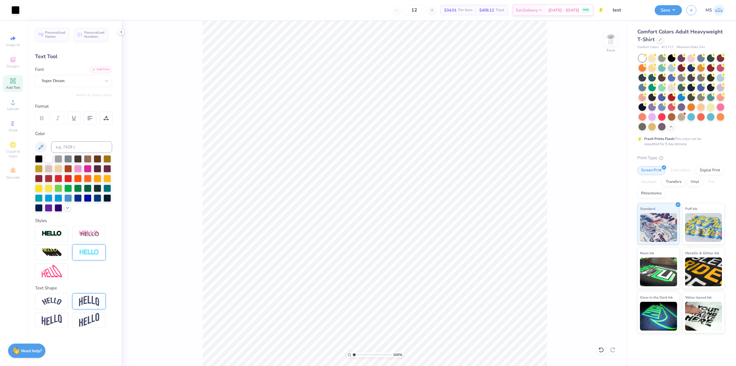
click at [178, 290] on div "100 % Front" at bounding box center [374, 193] width 507 height 345
